Goal: Obtain resource: Obtain resource

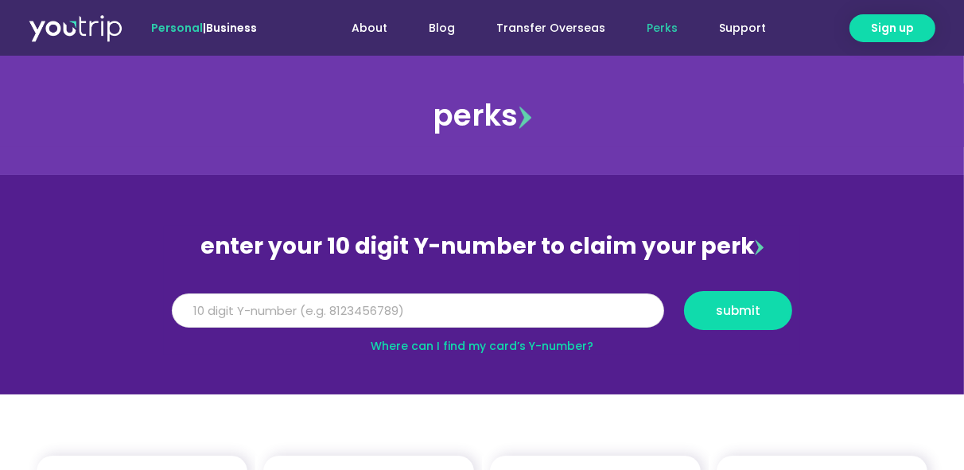
click at [311, 305] on input "Y Number" at bounding box center [418, 311] width 492 height 35
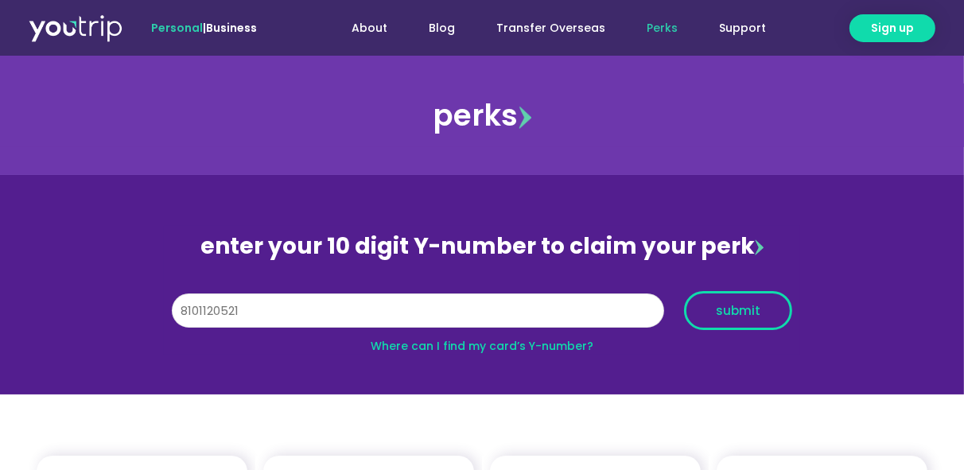
type input "8101120521"
click at [740, 305] on span "submit" at bounding box center [738, 311] width 45 height 12
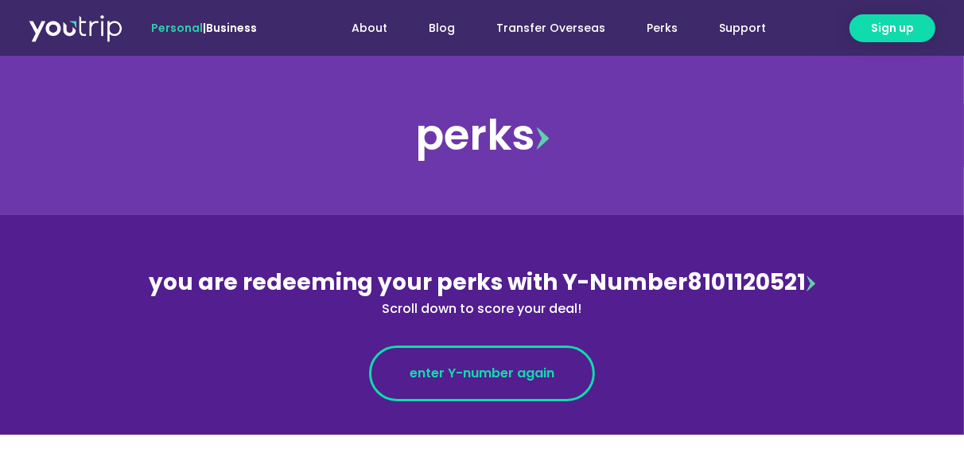
click at [476, 376] on span "enter Y-number again" at bounding box center [482, 373] width 145 height 19
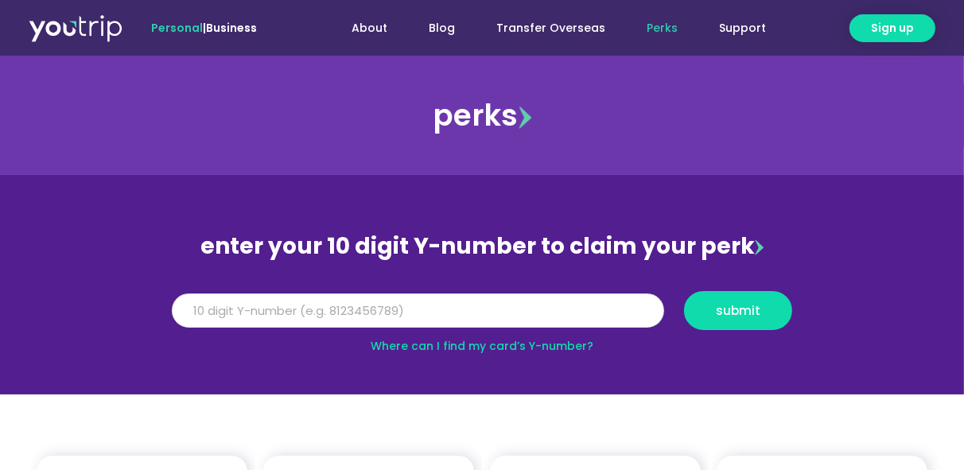
click at [423, 309] on input "Y Number" at bounding box center [418, 311] width 492 height 35
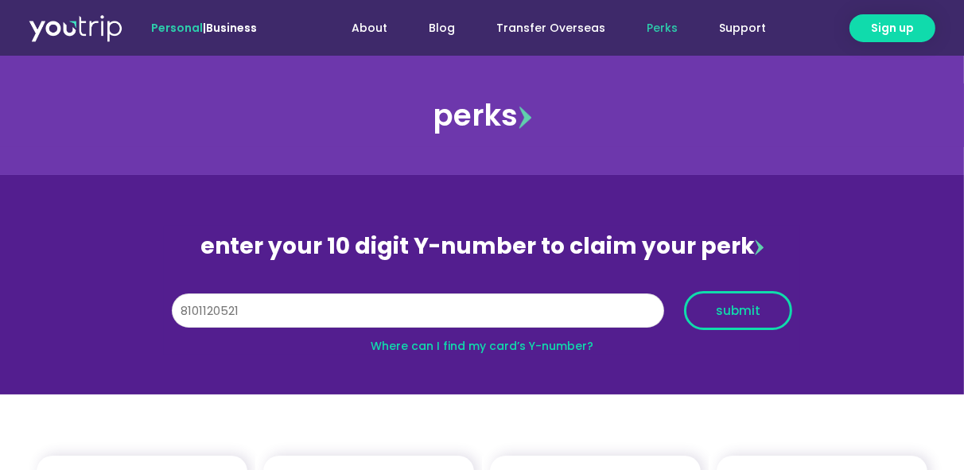
type input "8101120521"
click at [716, 323] on button "submit" at bounding box center [738, 310] width 108 height 39
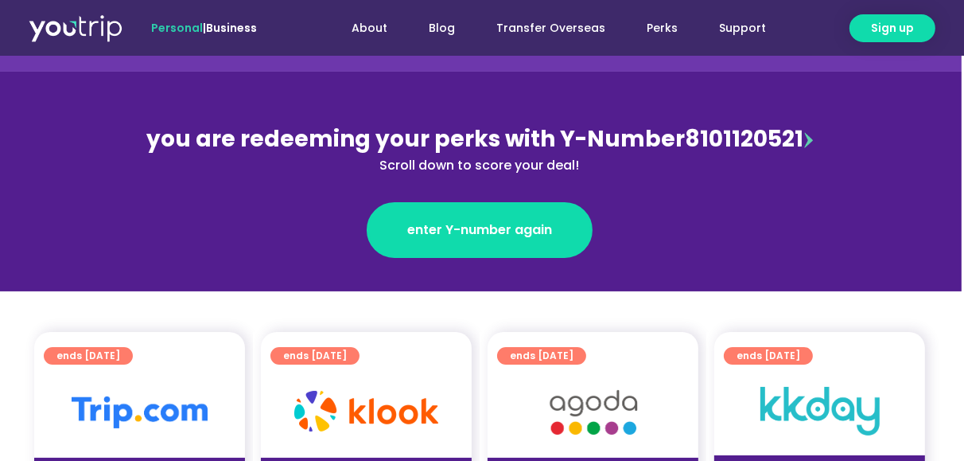
scroll to position [141, 2]
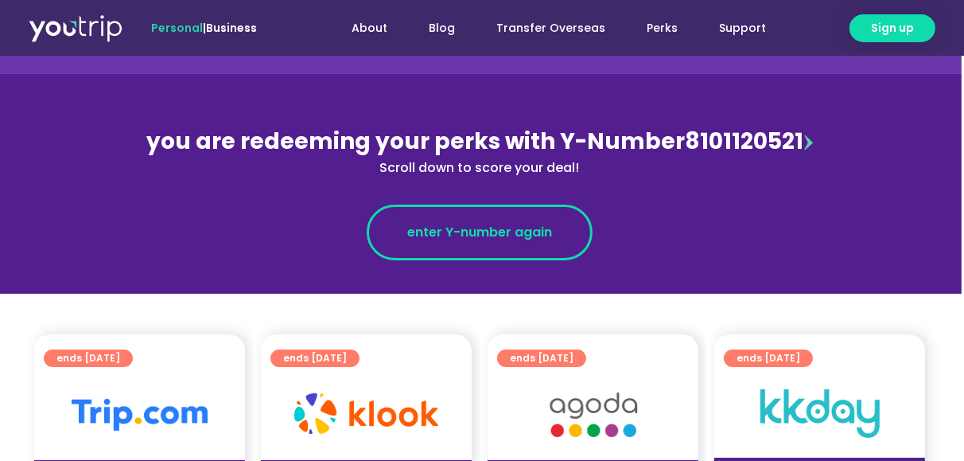
click at [555, 228] on link "enter Y-number again" at bounding box center [480, 232] width 226 height 56
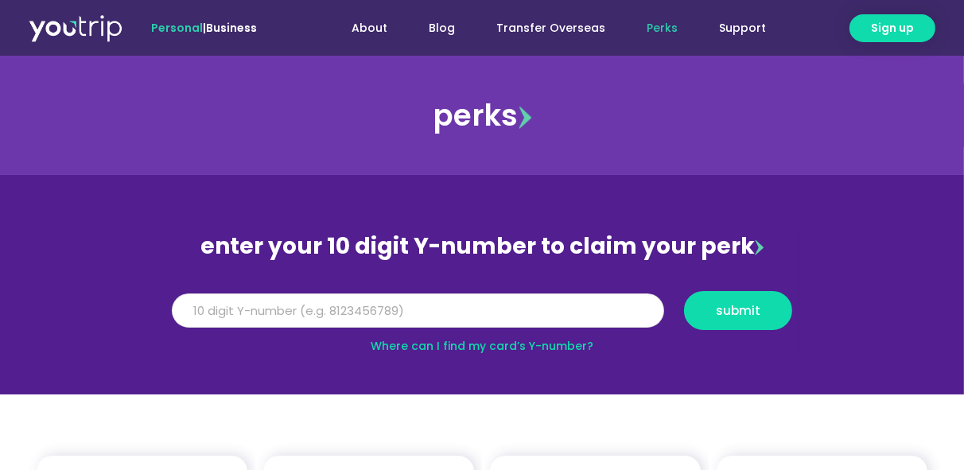
click at [508, 316] on input "Y Number" at bounding box center [418, 311] width 492 height 35
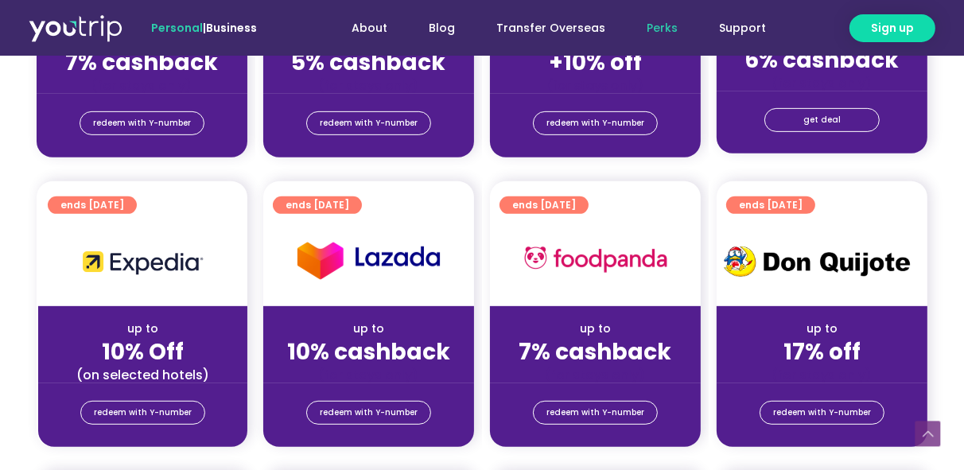
scroll to position [566, 0]
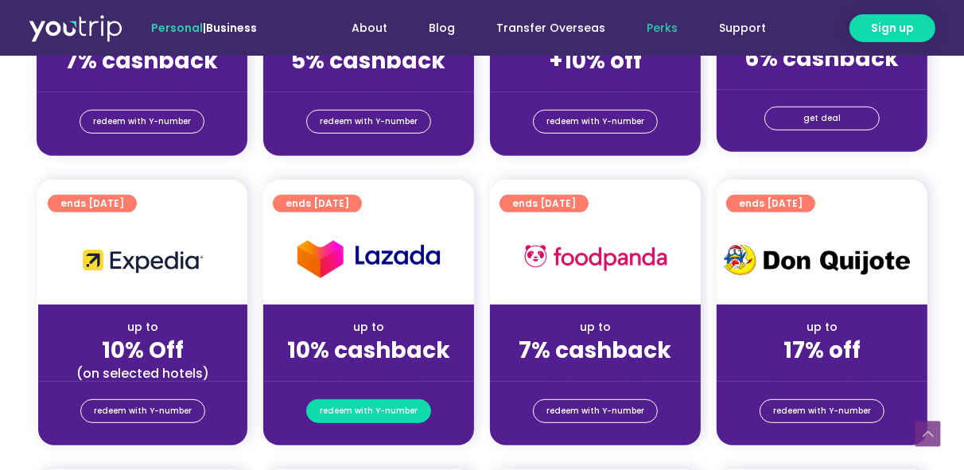
click at [391, 408] on span "redeem with Y-number" at bounding box center [369, 411] width 98 height 22
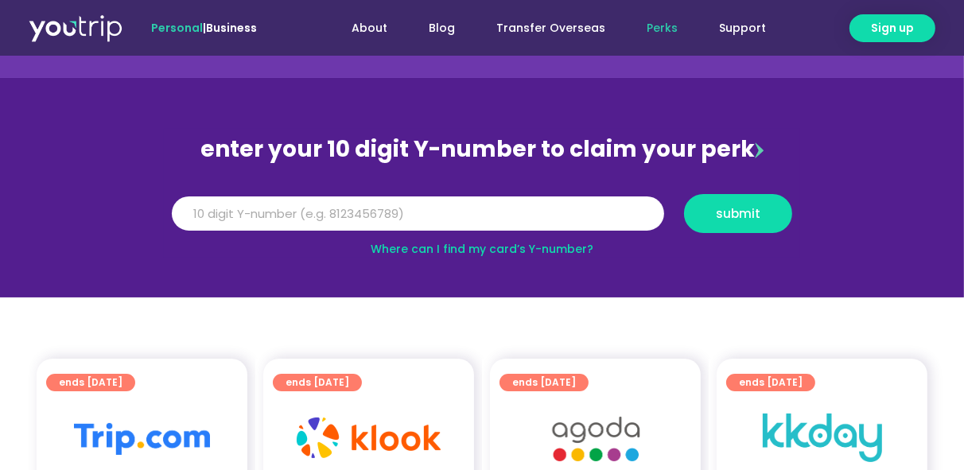
scroll to position [49, 0]
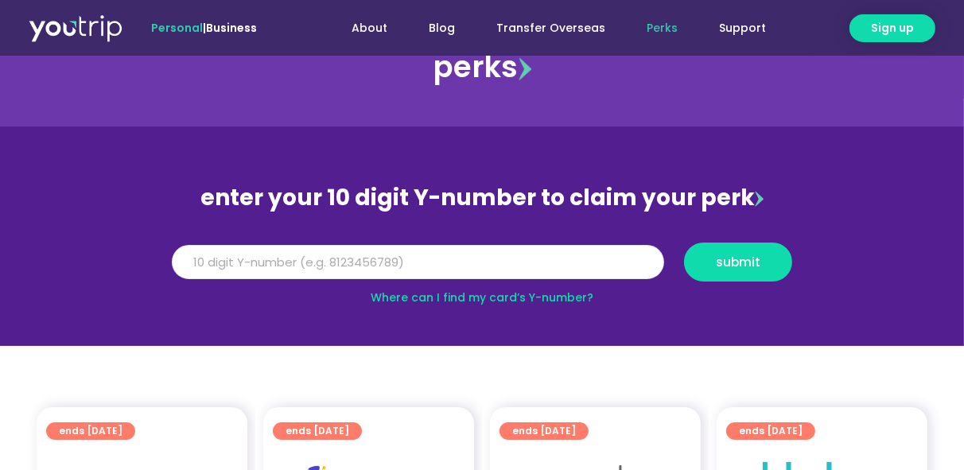
click at [391, 263] on input "Y Number" at bounding box center [418, 262] width 492 height 35
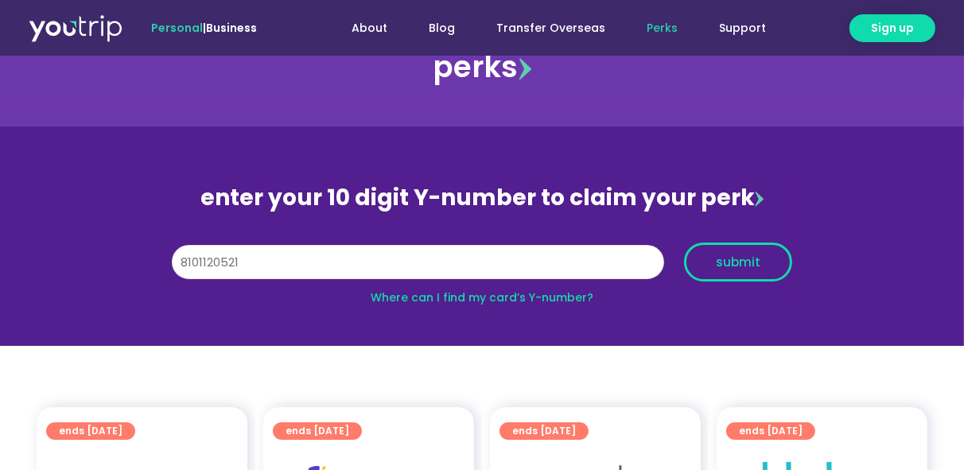
type input "8101120521"
click at [718, 257] on span "submit" at bounding box center [738, 262] width 45 height 12
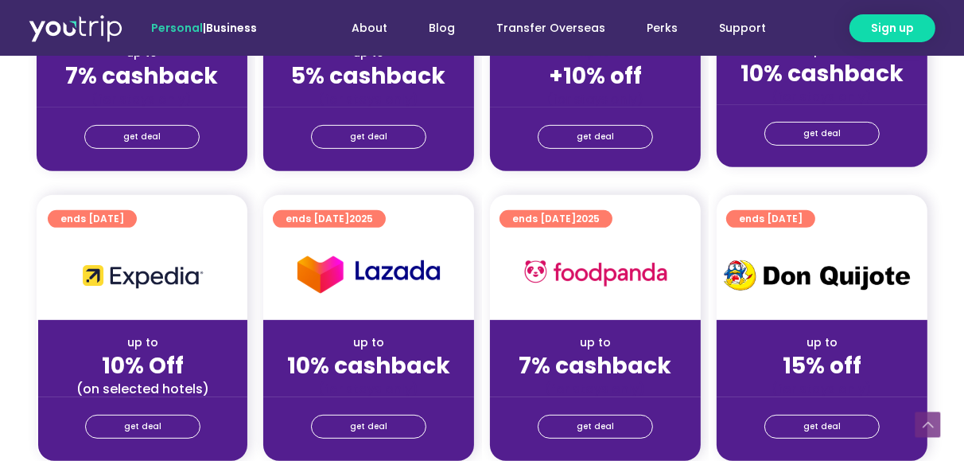
scroll to position [604, 0]
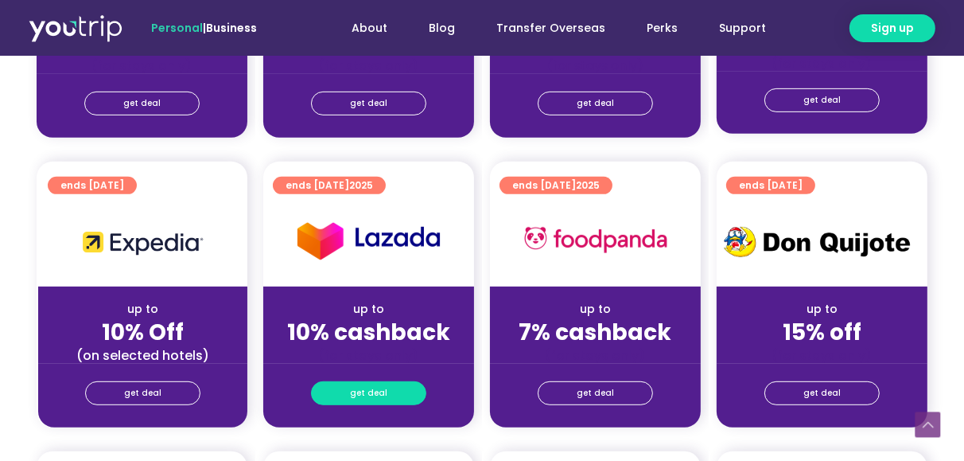
click at [399, 398] on link "get deal" at bounding box center [368, 393] width 115 height 24
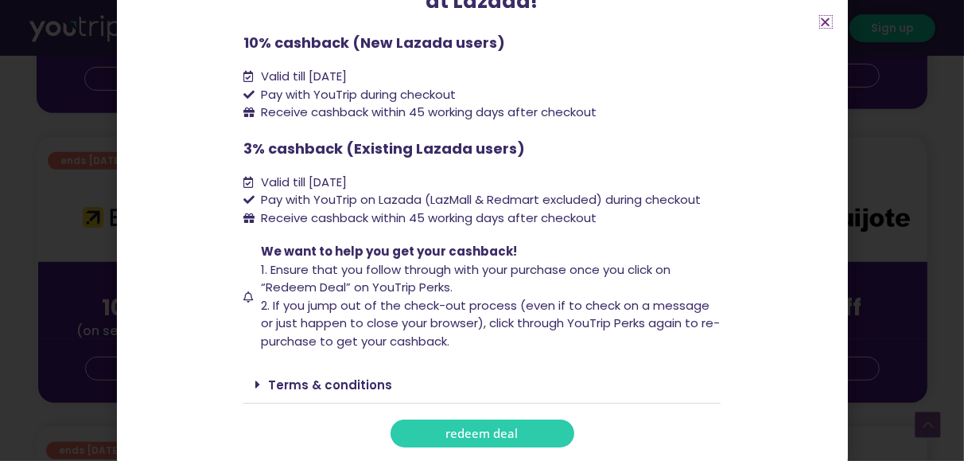
scroll to position [627, 0]
click at [454, 427] on span "redeem deal" at bounding box center [482, 433] width 72 height 12
